Goal: Information Seeking & Learning: Compare options

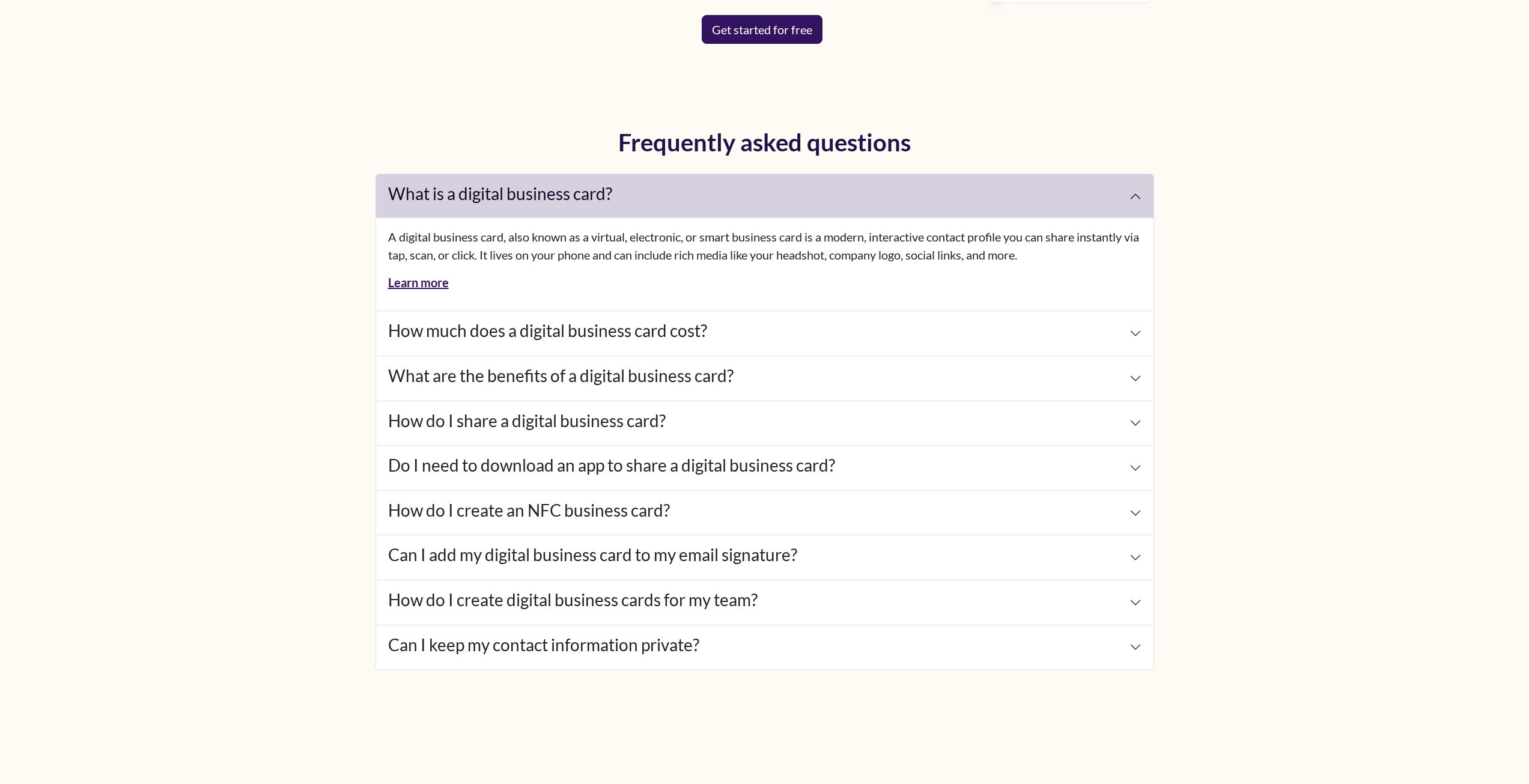
scroll to position [5220, 0]
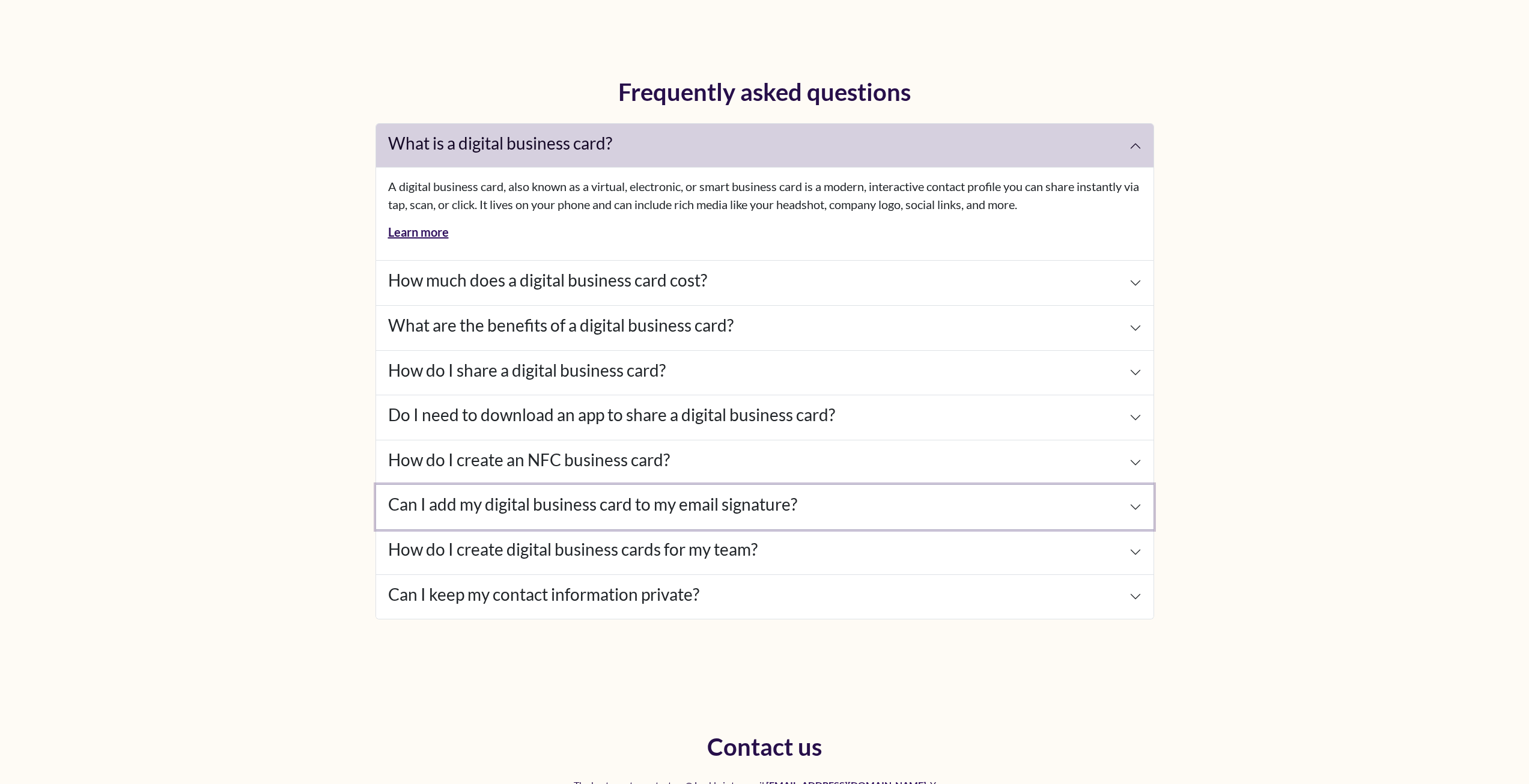
click at [554, 505] on h4 "Can I add my digital business card to my email signature?" at bounding box center [593, 504] width 409 height 20
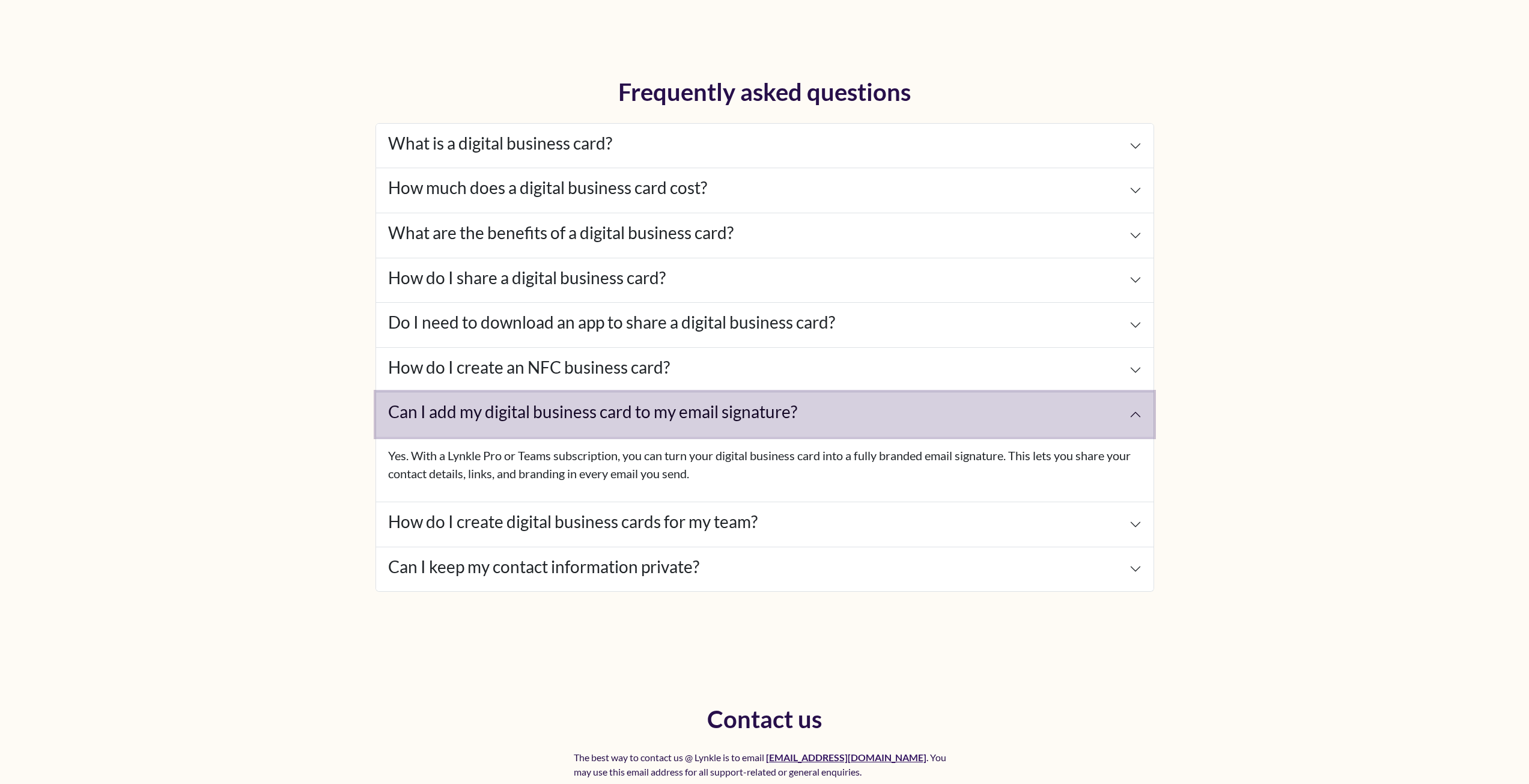
click at [619, 428] on button "Can I add my digital business card to my email signature?" at bounding box center [764, 414] width 778 height 44
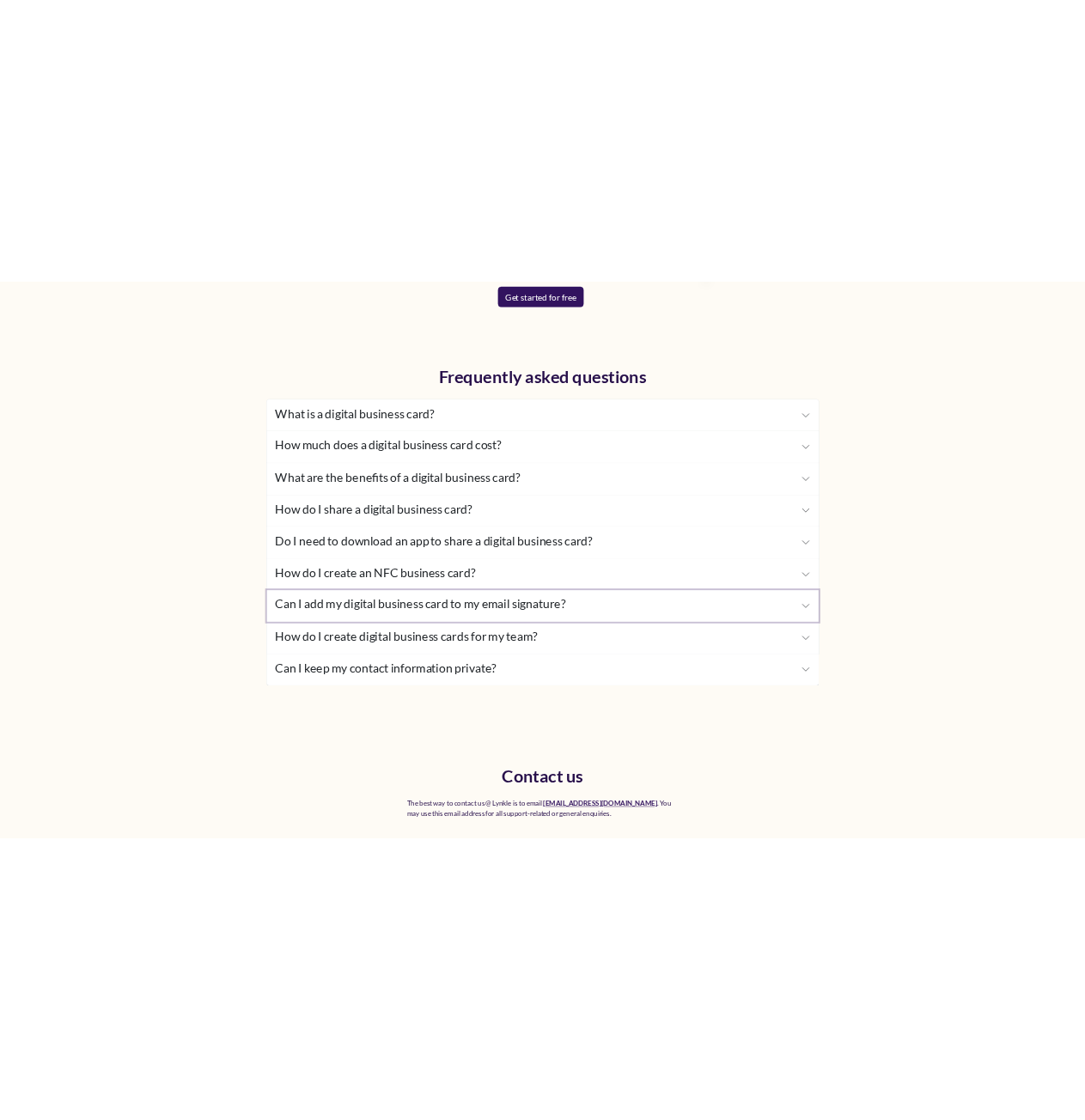
scroll to position [7205, 0]
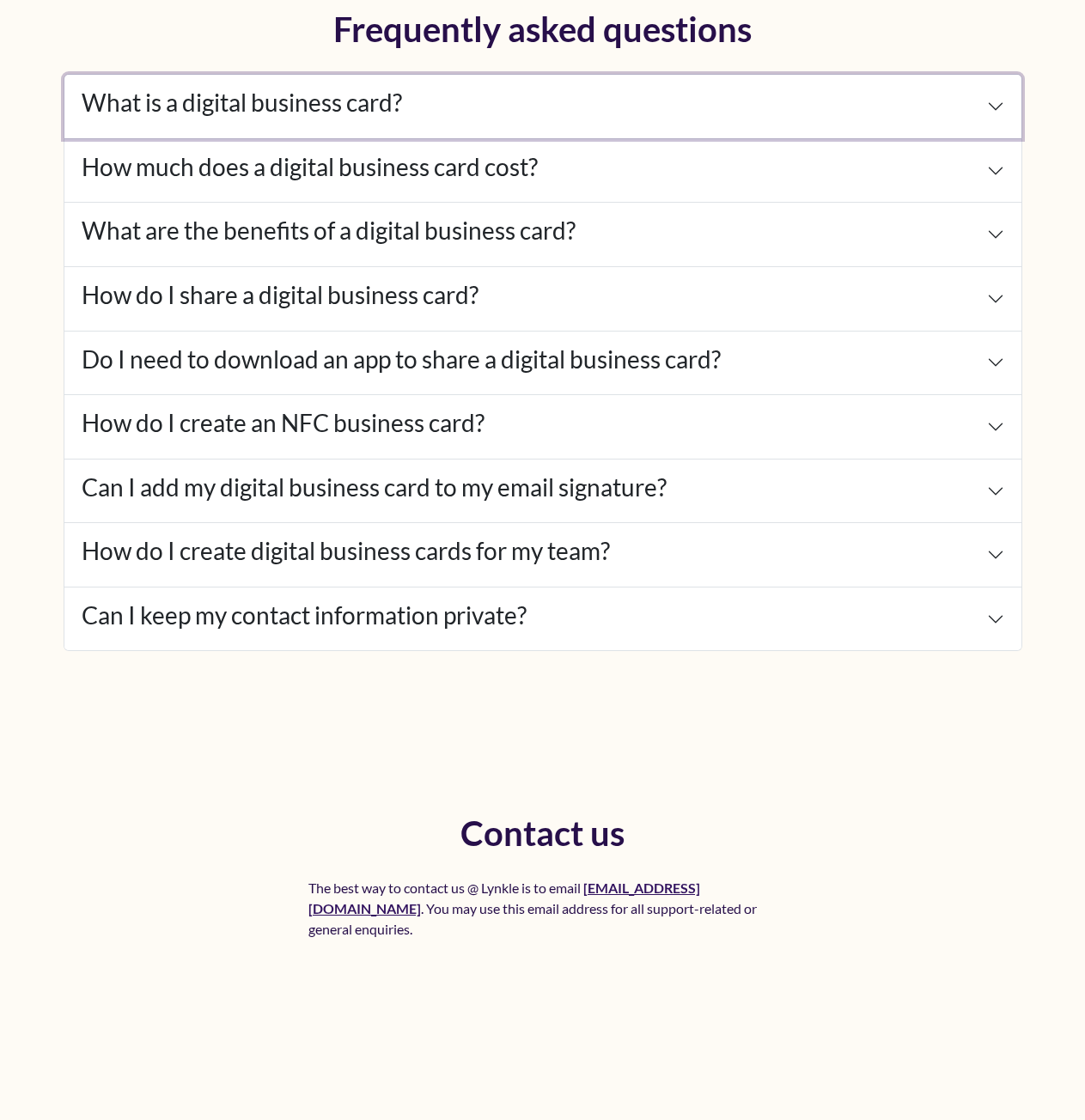
click at [311, 111] on h4 "What is a digital business card?" at bounding box center [242, 102] width 320 height 29
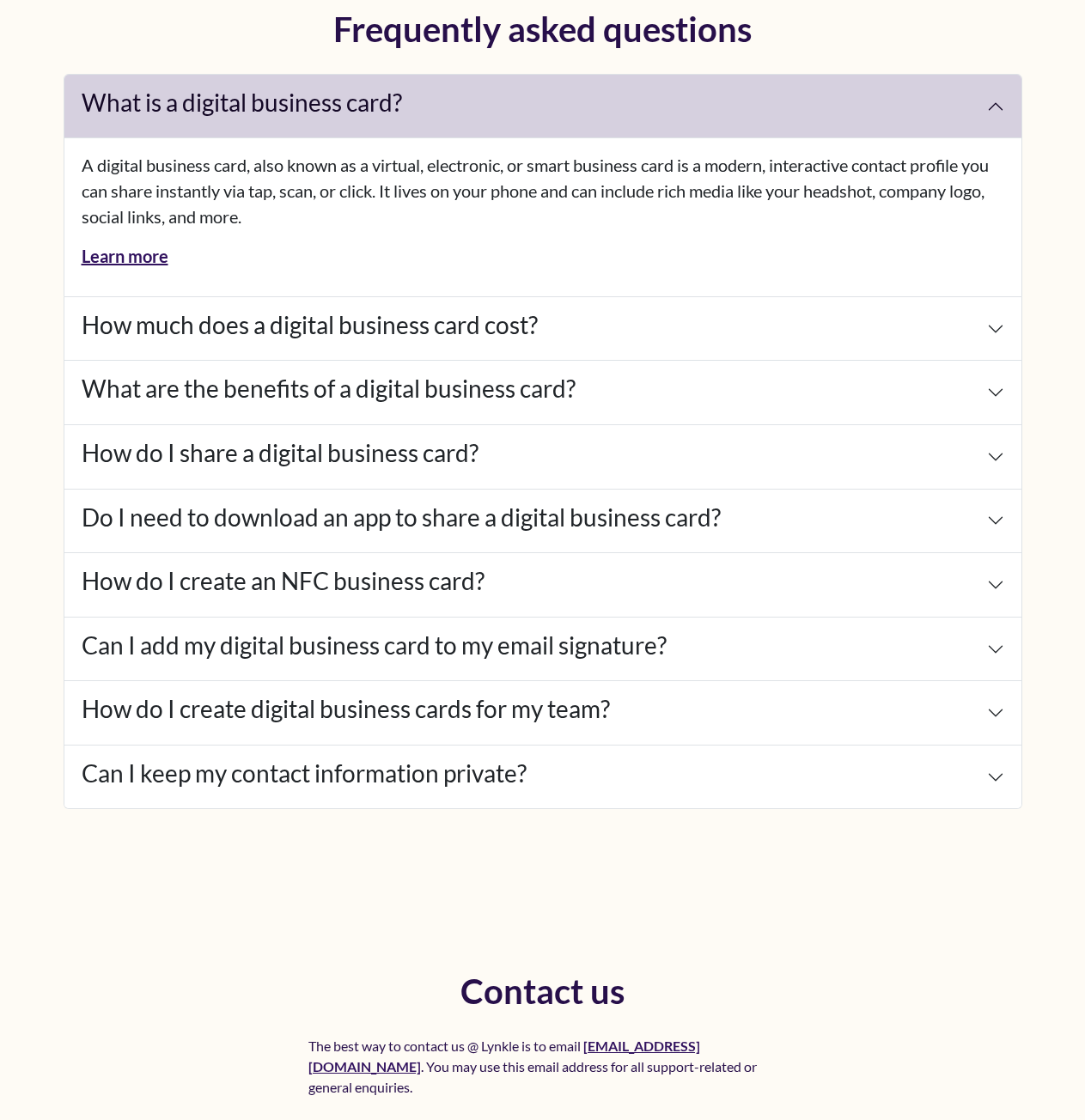
click at [362, 190] on p "A digital business card, also known as a virtual, electronic, or smart business…" at bounding box center [543, 190] width 923 height 77
click at [278, 37] on h2 "Frequently asked questions" at bounding box center [543, 36] width 959 height 48
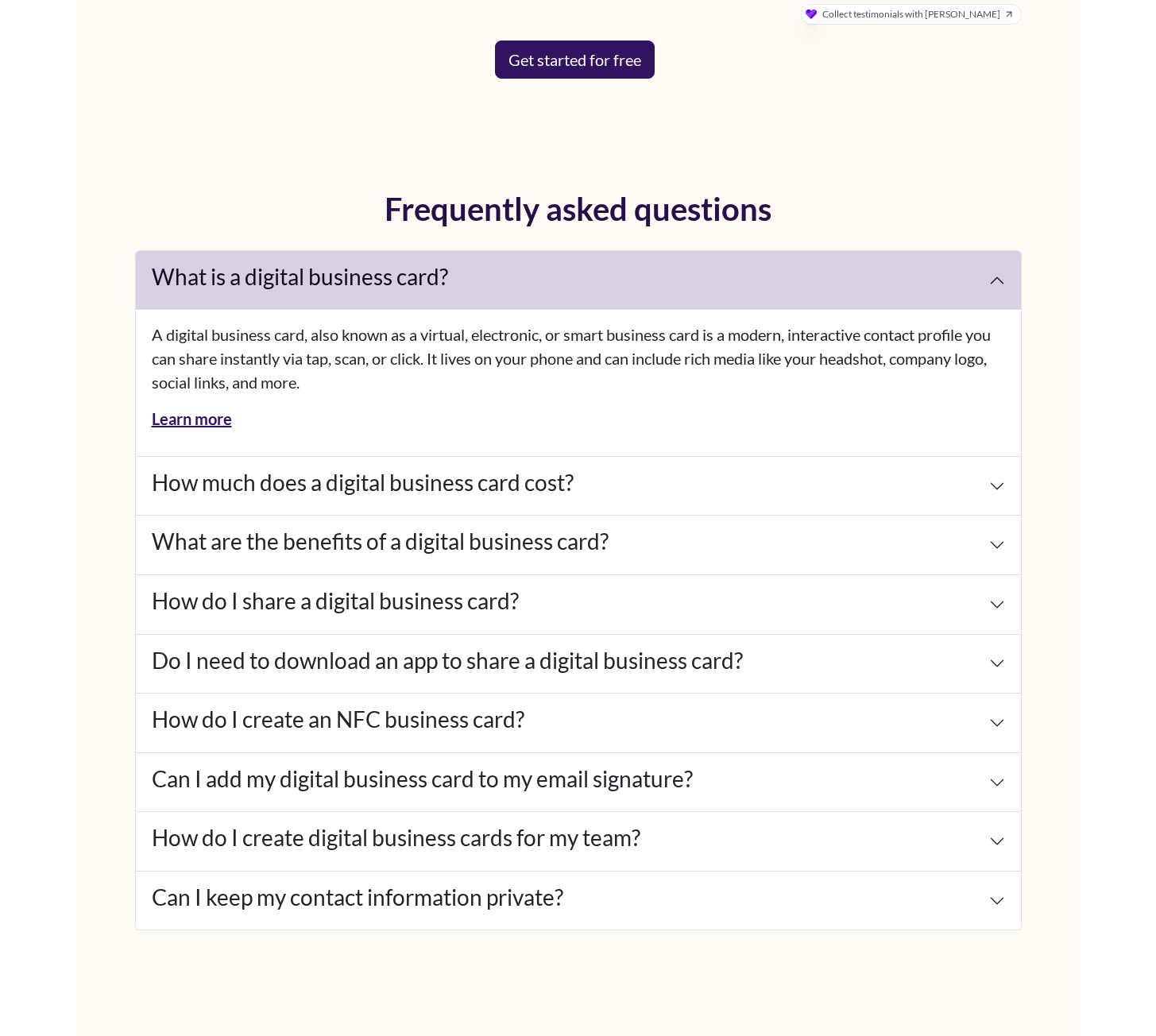
scroll to position [6268, 0]
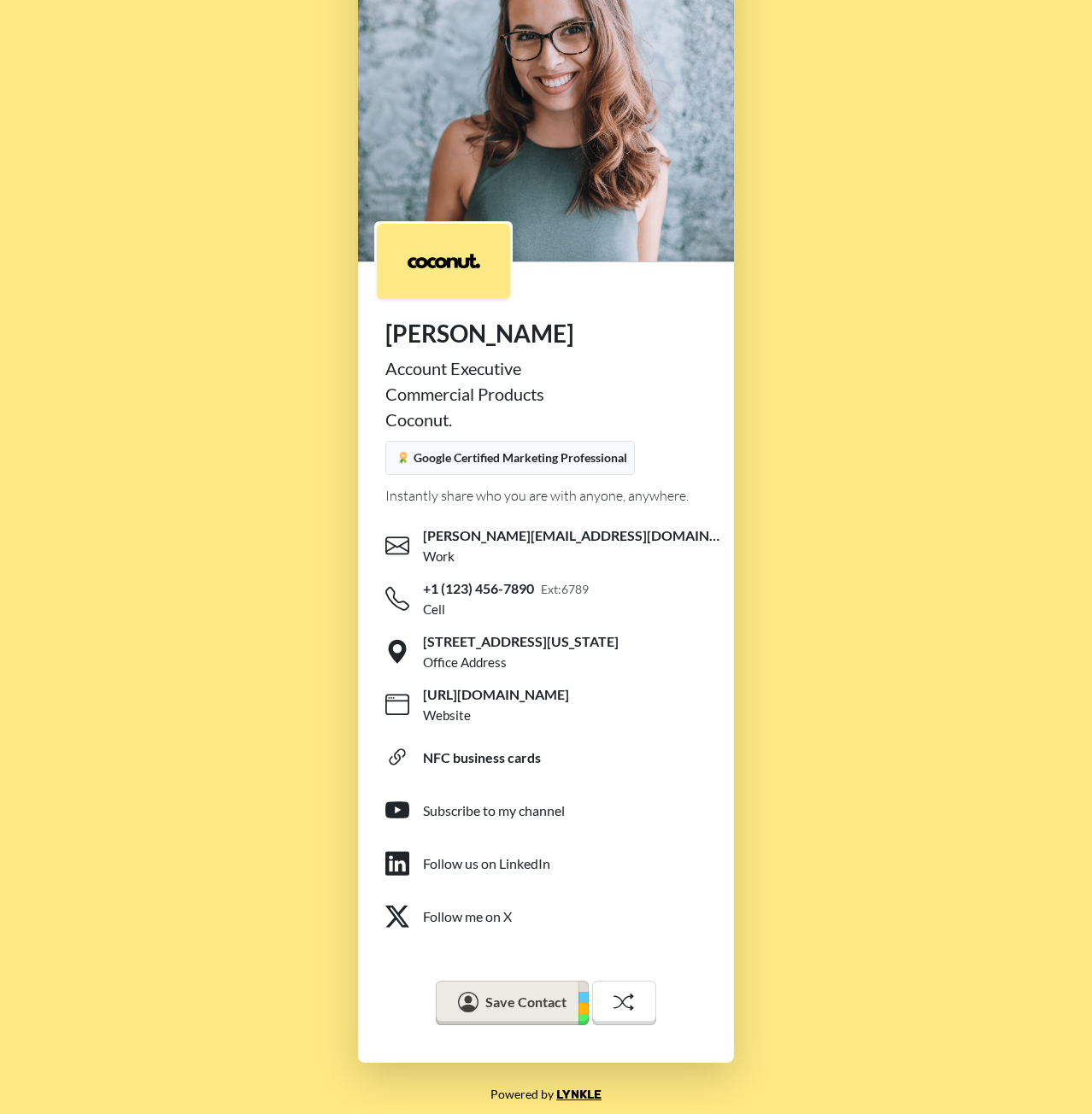
scroll to position [125, 0]
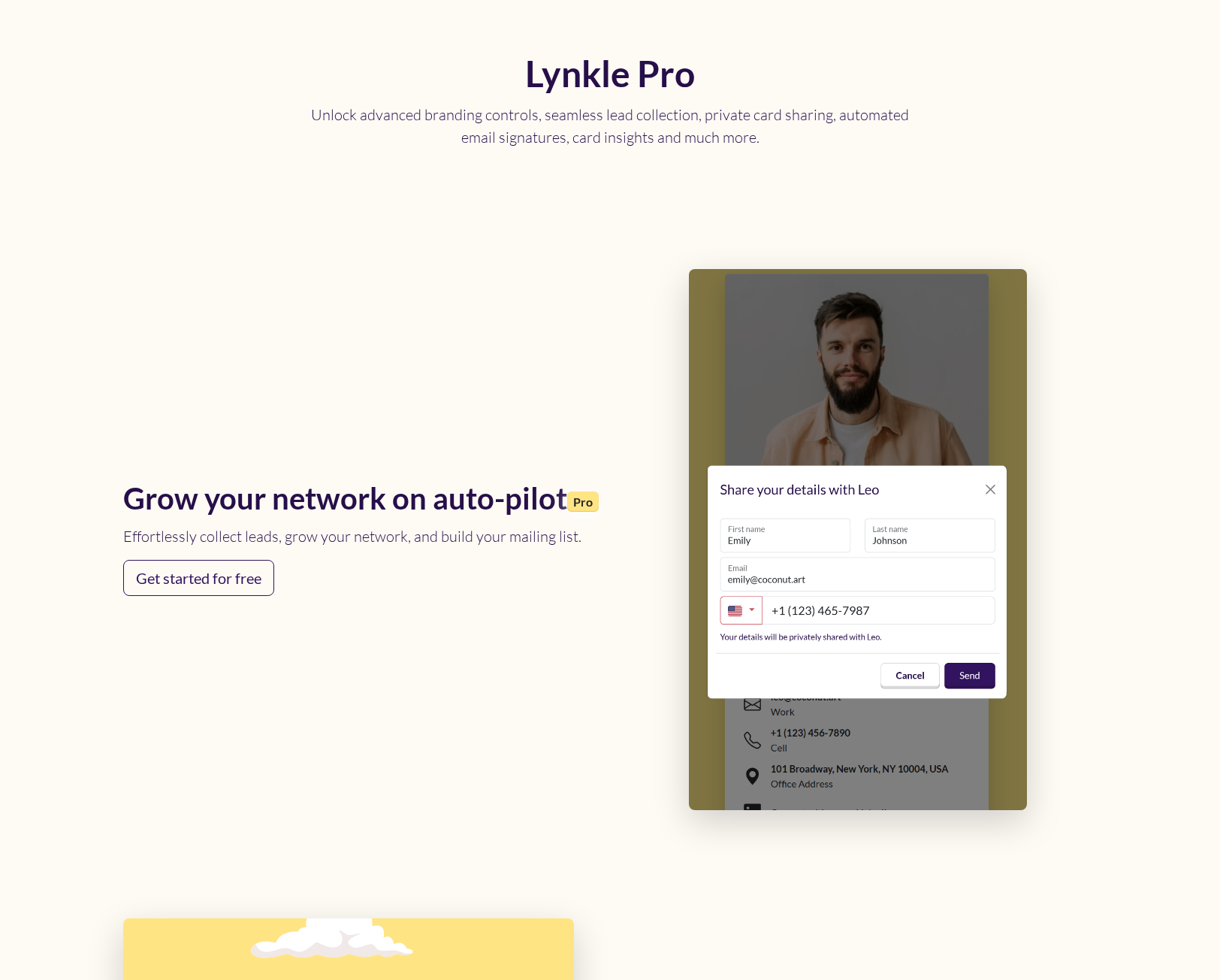
scroll to position [1848, 0]
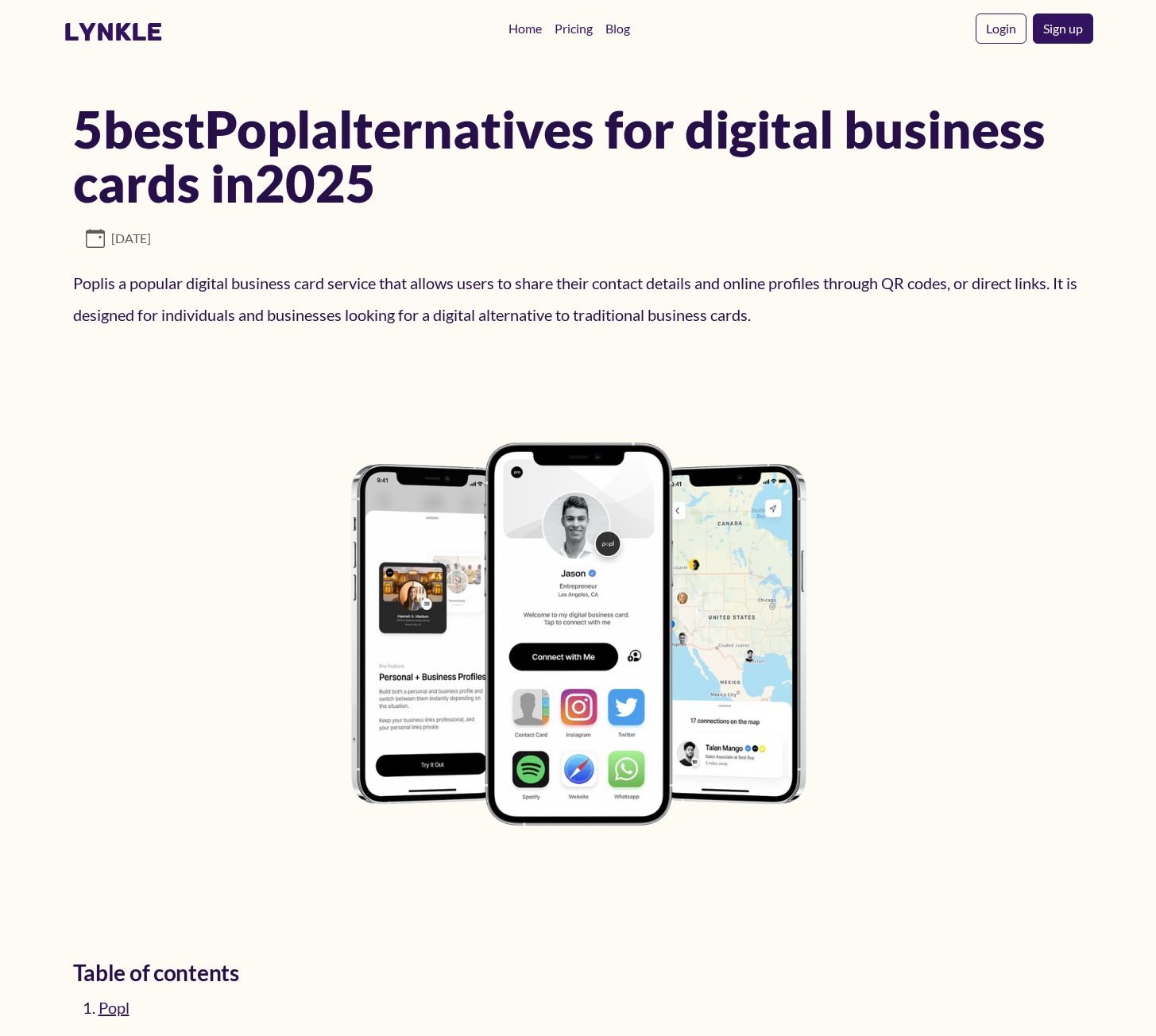
click at [79, 285] on p "Popl is a popular digital business card service that allows users to share thei…" at bounding box center [578, 299] width 1010 height 64
drag, startPoint x: 79, startPoint y: 285, endPoint x: 443, endPoint y: 279, distance: 364.0
click at [443, 279] on p "Popl is a popular digital business card service that allows users to share thei…" at bounding box center [578, 299] width 1010 height 64
copy p "Popl is a popular digital business card service that allows"
click at [110, 287] on p "Popl is a popular digital business card service that allows users to share thei…" at bounding box center [578, 299] width 1010 height 64
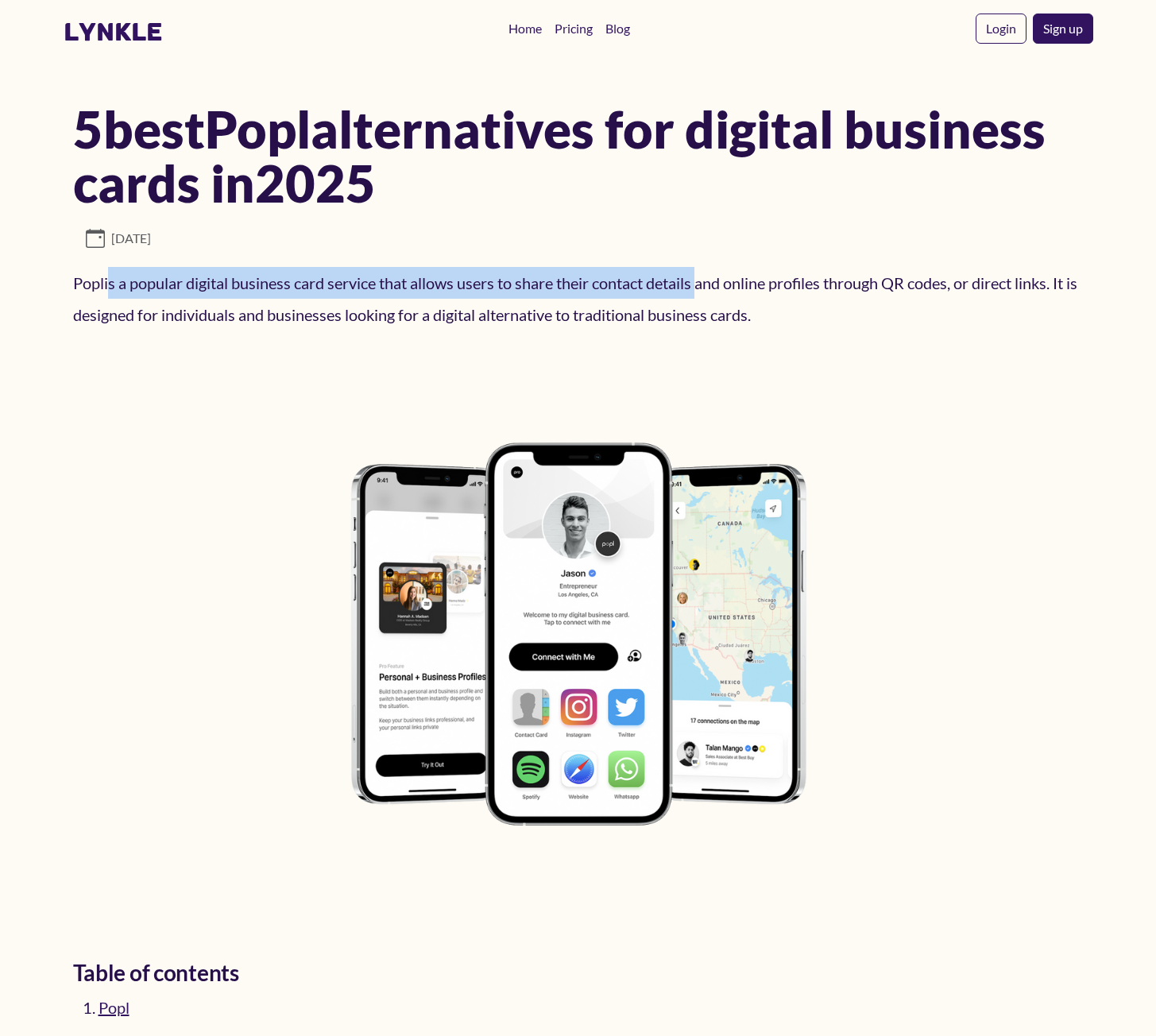
drag, startPoint x: 110, startPoint y: 287, endPoint x: 670, endPoint y: 272, distance: 560.2
click at [670, 272] on p "Popl is a popular digital business card service that allows users to share thei…" at bounding box center [578, 299] width 1010 height 64
